Goal: Find specific page/section: Find specific page/section

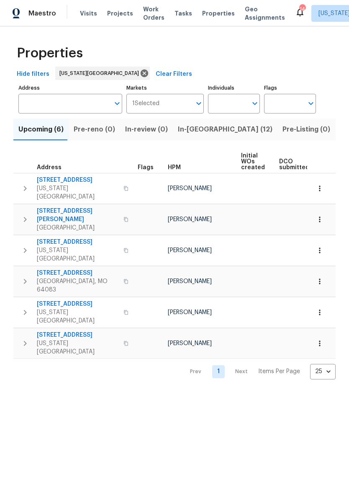
click at [61, 107] on input "Address" at bounding box center [63, 104] width 91 height 20
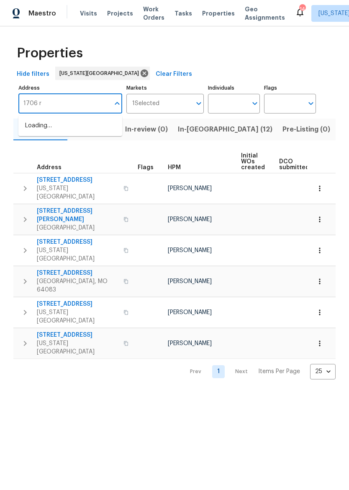
type input "1706"
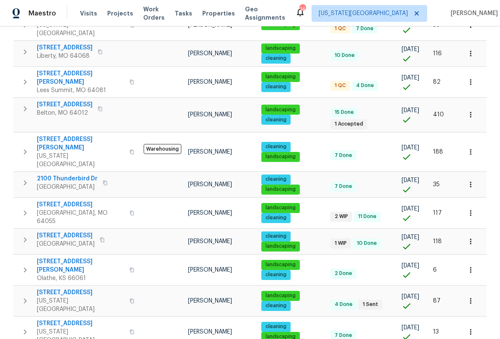
scroll to position [487, 0]
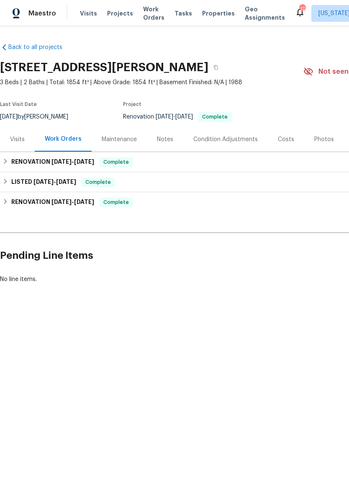
click at [163, 131] on div "Notes" at bounding box center [165, 139] width 36 height 25
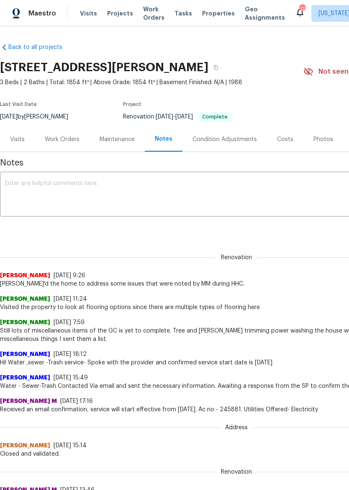
click at [15, 135] on div "Visits" at bounding box center [17, 139] width 15 height 8
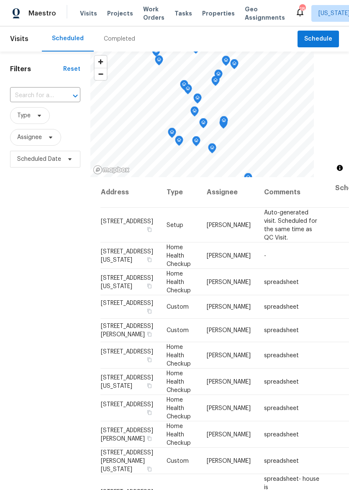
click at [207, 16] on span "Properties" at bounding box center [218, 13] width 33 height 8
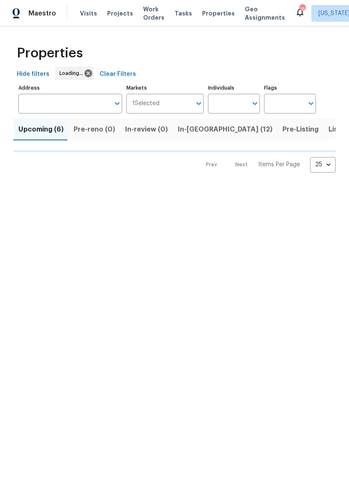
click at [189, 131] on span "In-reno (12)" at bounding box center [225, 129] width 95 height 12
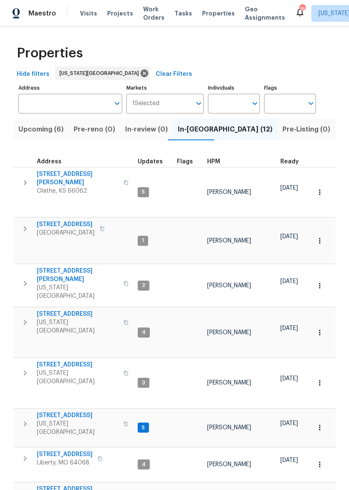
click at [72, 172] on span "12534 S Alcan Cir" at bounding box center [78, 178] width 82 height 17
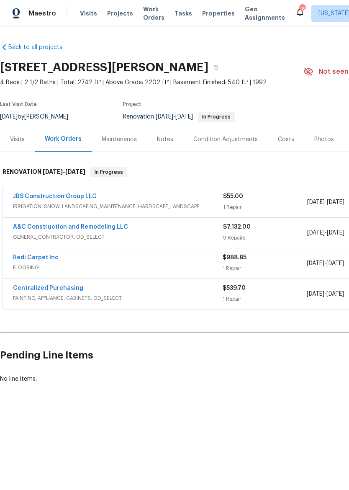
click at [116, 227] on link "A&C Construction and Remodeling LLC" at bounding box center [70, 227] width 115 height 6
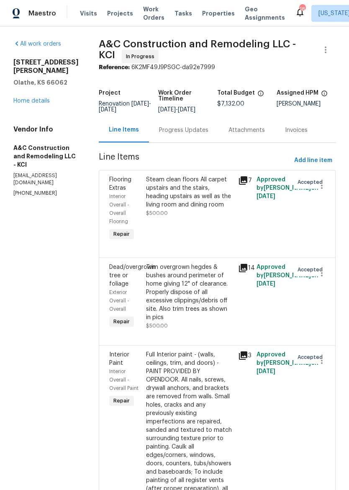
click at [205, 134] on div "Progress Updates" at bounding box center [183, 130] width 49 height 8
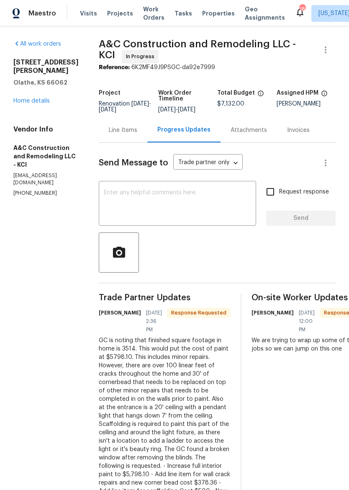
click at [212, 14] on span "Properties" at bounding box center [218, 13] width 33 height 8
click at [211, 14] on span "Properties" at bounding box center [218, 13] width 33 height 8
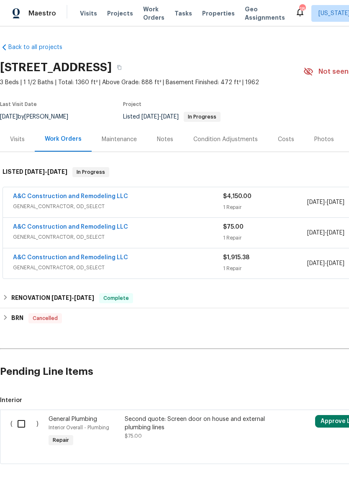
click at [195, 266] on span "GENERAL_CONTRACTOR, OD_SELECT" at bounding box center [118, 267] width 210 height 8
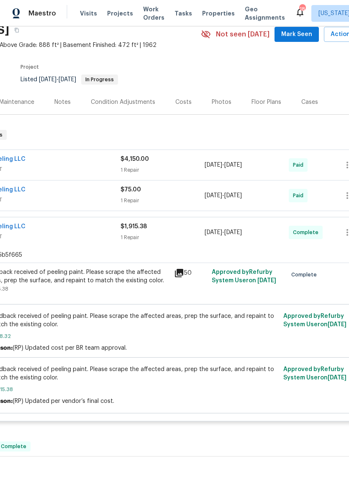
scroll to position [36, 90]
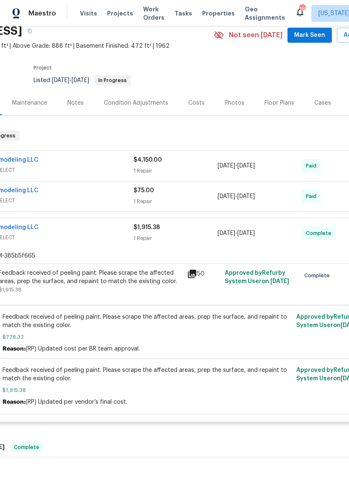
click at [242, 335] on span "$778.32" at bounding box center [147, 337] width 289 height 8
click at [228, 329] on span "Feedback received of peeling paint. Please scrape the affected areas, prep the …" at bounding box center [147, 321] width 289 height 17
click at [69, 280] on div "Feedback received of peeling paint. Please scrape the affected areas, prep the …" at bounding box center [90, 277] width 183 height 17
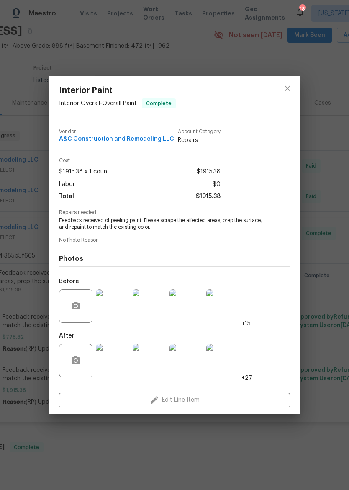
click at [111, 310] on img at bounding box center [112, 305] width 33 height 33
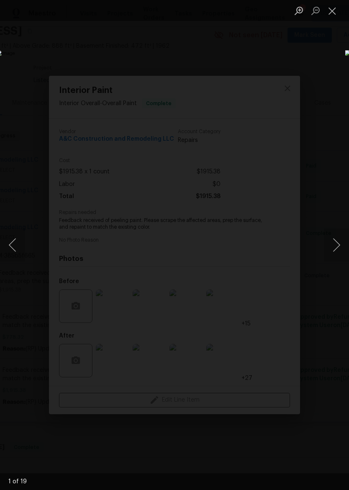
click at [337, 242] on button "Next image" at bounding box center [336, 244] width 25 height 33
click at [334, 243] on button "Next image" at bounding box center [336, 244] width 25 height 33
click at [335, 246] on button "Next image" at bounding box center [336, 244] width 25 height 33
click at [334, 246] on button "Next image" at bounding box center [336, 244] width 25 height 33
click at [339, 242] on button "Next image" at bounding box center [336, 244] width 25 height 33
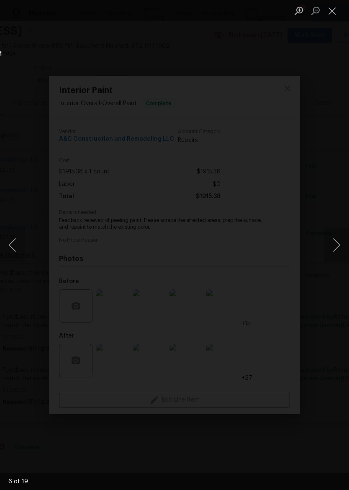
click at [336, 243] on button "Next image" at bounding box center [336, 244] width 25 height 33
click at [5, 243] on button "Previous image" at bounding box center [12, 244] width 25 height 33
click at [342, 244] on button "Next image" at bounding box center [336, 244] width 25 height 33
click at [337, 245] on button "Next image" at bounding box center [336, 244] width 25 height 33
click at [337, 246] on button "Next image" at bounding box center [336, 244] width 25 height 33
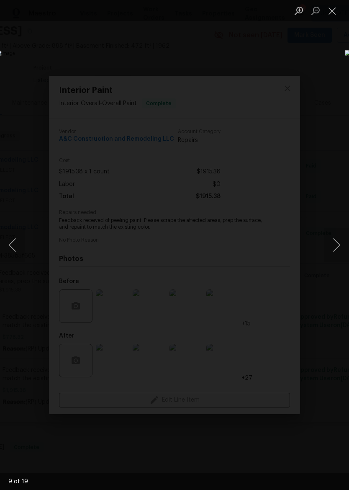
click at [337, 246] on button "Next image" at bounding box center [336, 244] width 25 height 33
click at [336, 247] on button "Next image" at bounding box center [336, 244] width 25 height 33
click at [335, 244] on button "Next image" at bounding box center [336, 244] width 25 height 33
click at [335, 247] on button "Next image" at bounding box center [336, 244] width 25 height 33
click at [336, 243] on button "Next image" at bounding box center [336, 244] width 25 height 33
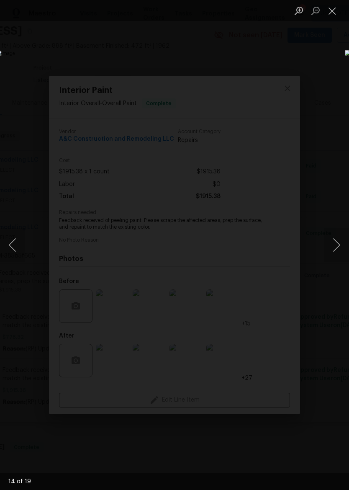
click at [335, 246] on button "Next image" at bounding box center [336, 244] width 25 height 33
click at [336, 249] on button "Next image" at bounding box center [336, 244] width 25 height 33
click at [335, 246] on button "Next image" at bounding box center [336, 244] width 25 height 33
click at [337, 10] on button "Close lightbox" at bounding box center [332, 10] width 17 height 15
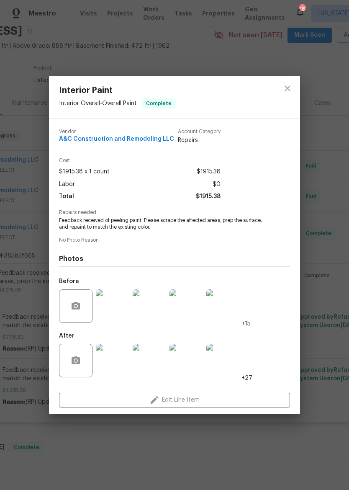
click at [110, 356] on img at bounding box center [112, 360] width 33 height 33
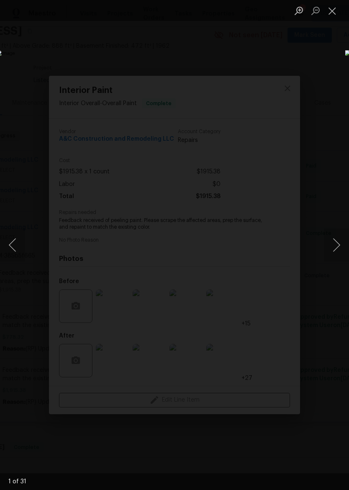
click at [339, 242] on button "Next image" at bounding box center [336, 244] width 25 height 33
click at [338, 241] on button "Next image" at bounding box center [336, 244] width 25 height 33
click at [336, 242] on button "Next image" at bounding box center [336, 244] width 25 height 33
click at [337, 241] on button "Next image" at bounding box center [336, 244] width 25 height 33
click at [336, 240] on button "Next image" at bounding box center [336, 244] width 25 height 33
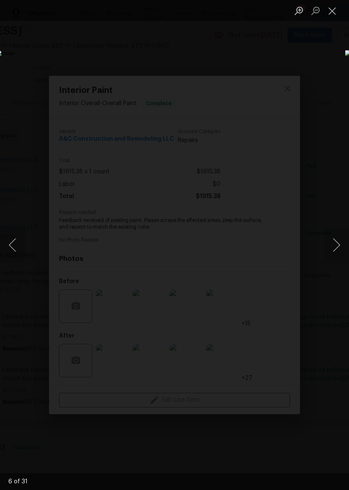
click at [335, 241] on button "Next image" at bounding box center [336, 244] width 25 height 33
click at [337, 241] on button "Next image" at bounding box center [336, 244] width 25 height 33
click at [335, 242] on button "Next image" at bounding box center [336, 244] width 25 height 33
click at [333, 241] on button "Next image" at bounding box center [336, 244] width 25 height 33
click at [336, 242] on button "Next image" at bounding box center [336, 244] width 25 height 33
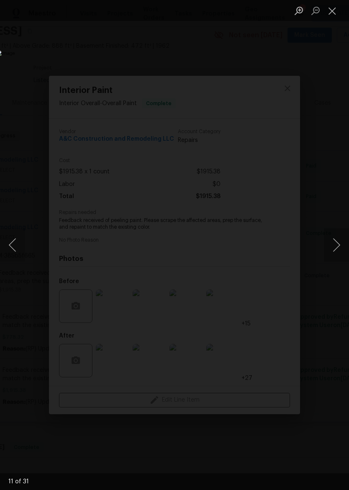
click at [335, 243] on button "Next image" at bounding box center [336, 244] width 25 height 33
click at [333, 244] on button "Next image" at bounding box center [336, 244] width 25 height 33
click at [335, 243] on button "Next image" at bounding box center [336, 244] width 25 height 33
click at [333, 244] on button "Next image" at bounding box center [336, 244] width 25 height 33
click at [335, 243] on button "Next image" at bounding box center [336, 244] width 25 height 33
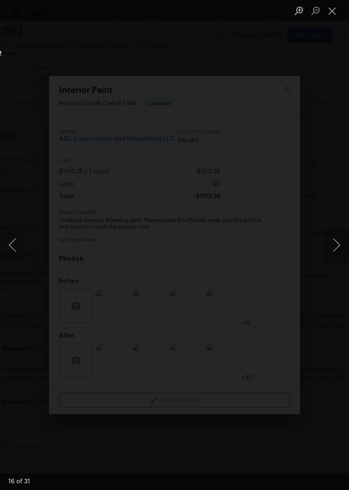
click at [336, 241] on button "Next image" at bounding box center [336, 244] width 25 height 33
click at [335, 242] on button "Next image" at bounding box center [336, 244] width 25 height 33
click at [335, 243] on button "Next image" at bounding box center [336, 244] width 25 height 33
click at [335, 242] on button "Next image" at bounding box center [336, 244] width 25 height 33
click at [336, 242] on button "Next image" at bounding box center [336, 244] width 25 height 33
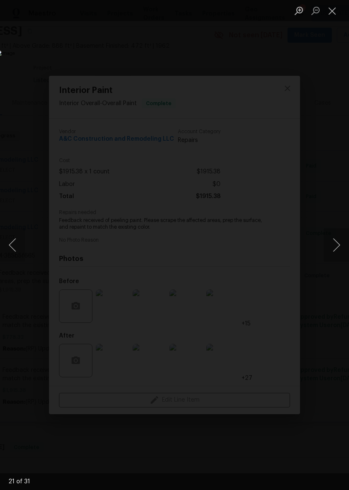
click at [336, 7] on button "Close lightbox" at bounding box center [332, 10] width 17 height 15
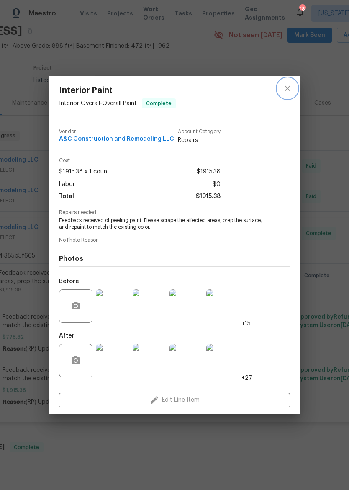
click at [288, 87] on icon "close" at bounding box center [287, 88] width 5 height 5
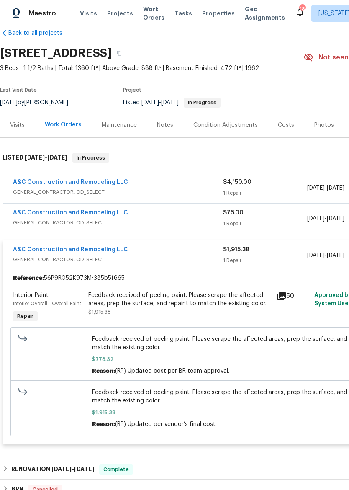
scroll to position [13, 0]
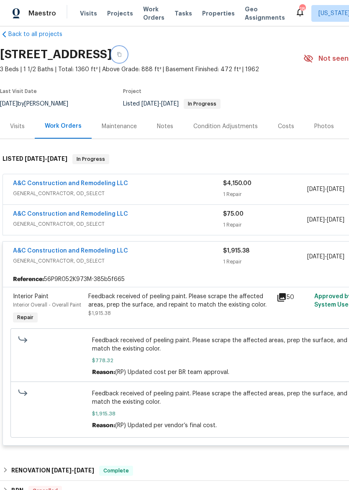
click at [127, 51] on button "button" at bounding box center [119, 54] width 15 height 15
click at [205, 17] on span "Properties" at bounding box center [218, 13] width 33 height 8
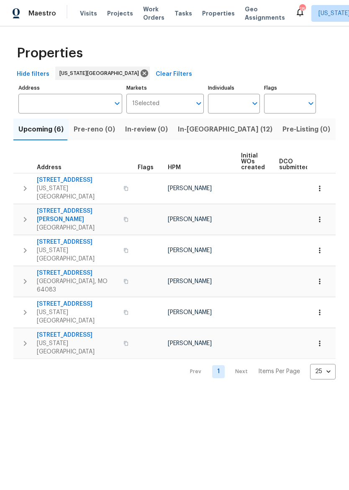
click at [194, 132] on span "In-reno (12)" at bounding box center [225, 129] width 95 height 12
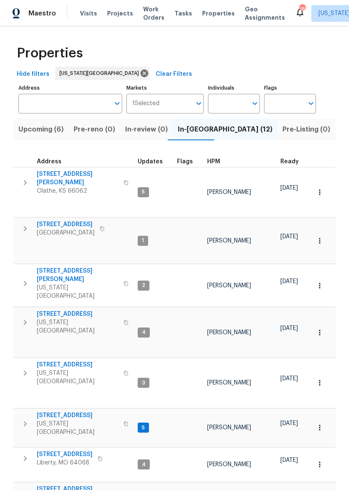
click at [23, 453] on icon "button" at bounding box center [25, 458] width 10 height 10
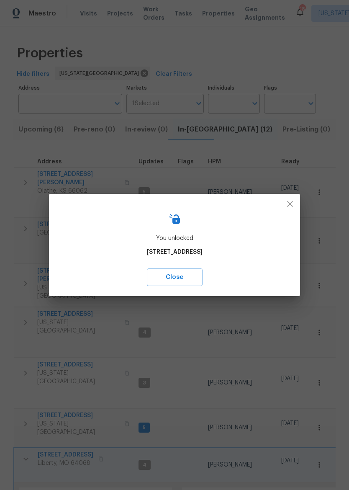
click at [193, 281] on span "Close" at bounding box center [174, 277] width 37 height 11
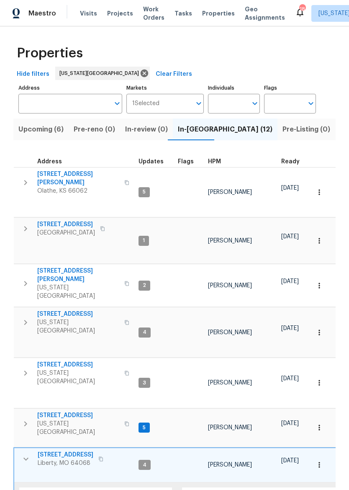
click at [84, 450] on span "[STREET_ADDRESS]" at bounding box center [66, 454] width 56 height 8
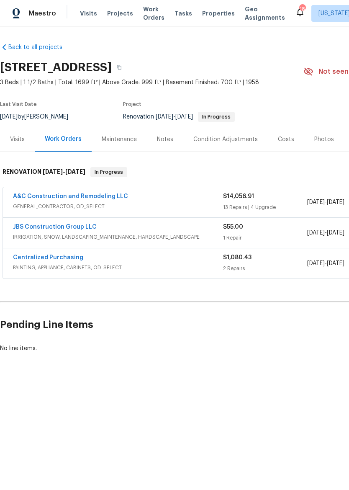
click at [35, 195] on link "A&C Construction and Remodeling LLC" at bounding box center [70, 196] width 115 height 6
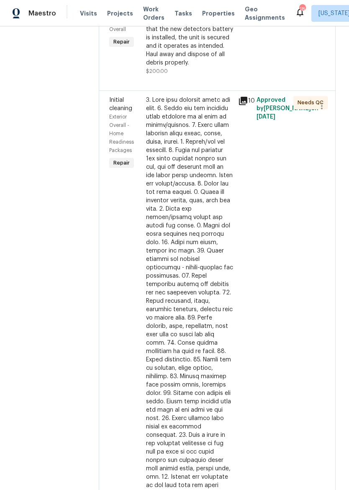
scroll to position [1451, 0]
